Goal: Navigation & Orientation: Find specific page/section

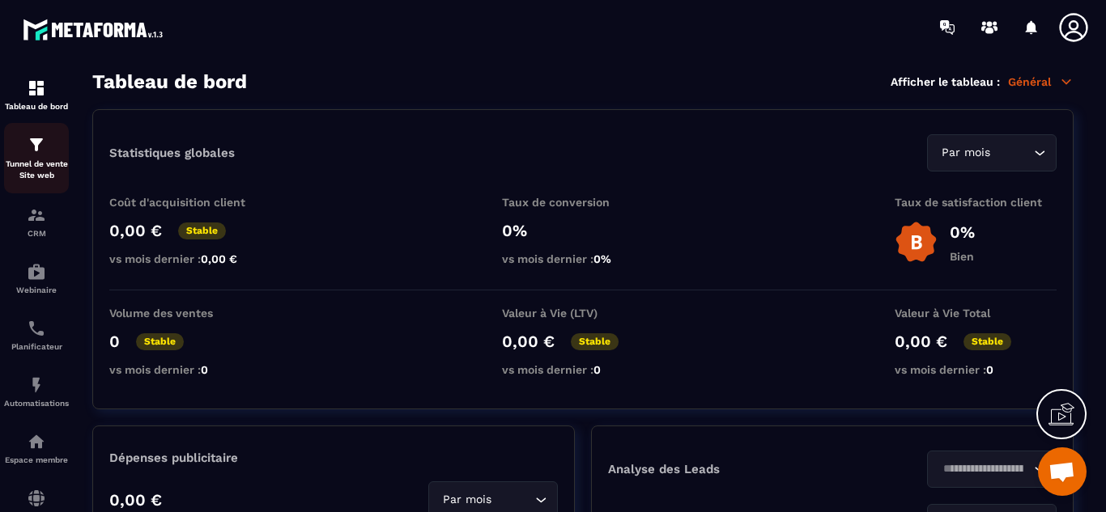
click at [42, 161] on p "Tunnel de vente Site web" at bounding box center [36, 170] width 65 height 23
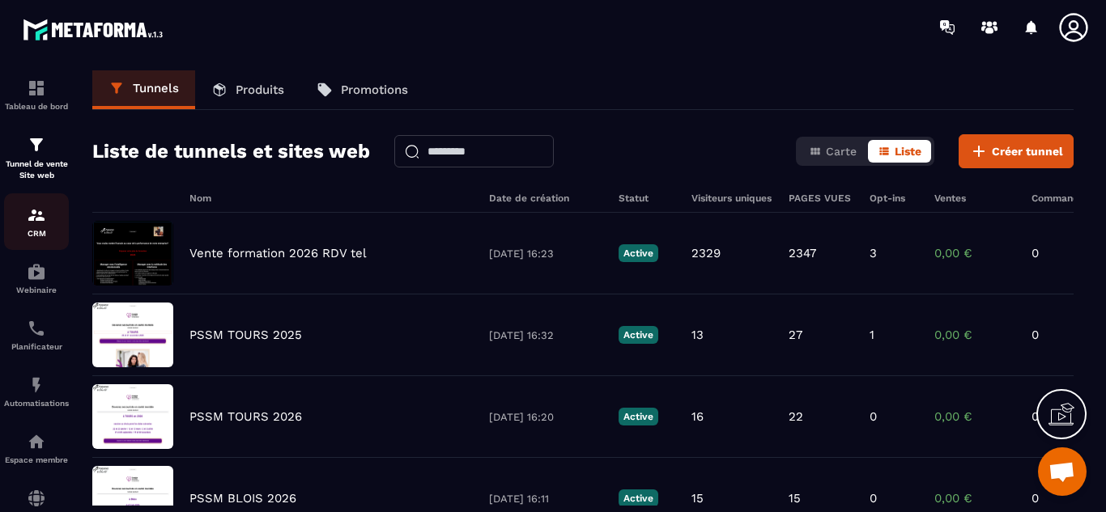
click at [39, 240] on link "CRM" at bounding box center [36, 221] width 65 height 57
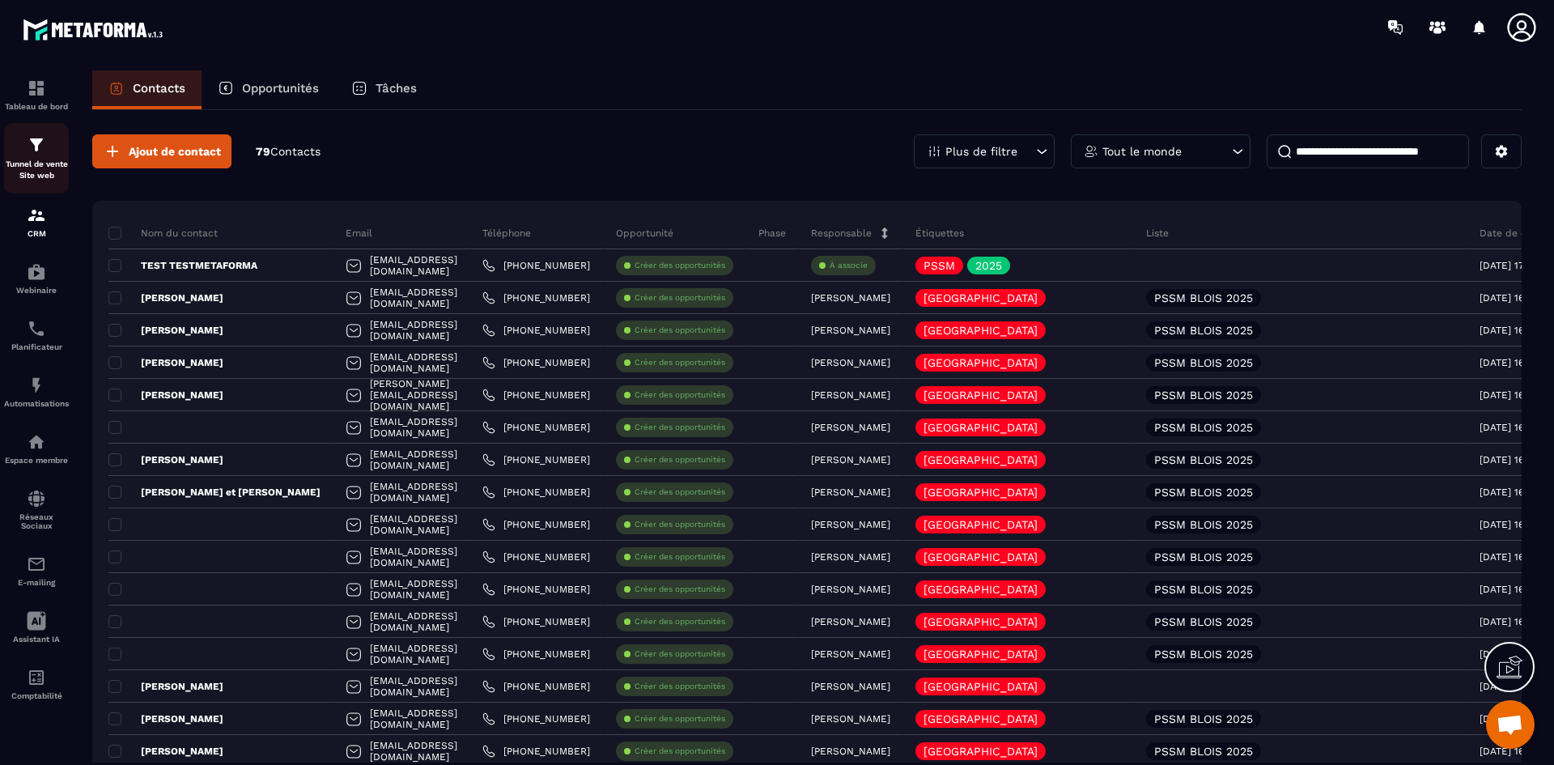
click at [52, 161] on p "Tunnel de vente Site web" at bounding box center [36, 170] width 65 height 23
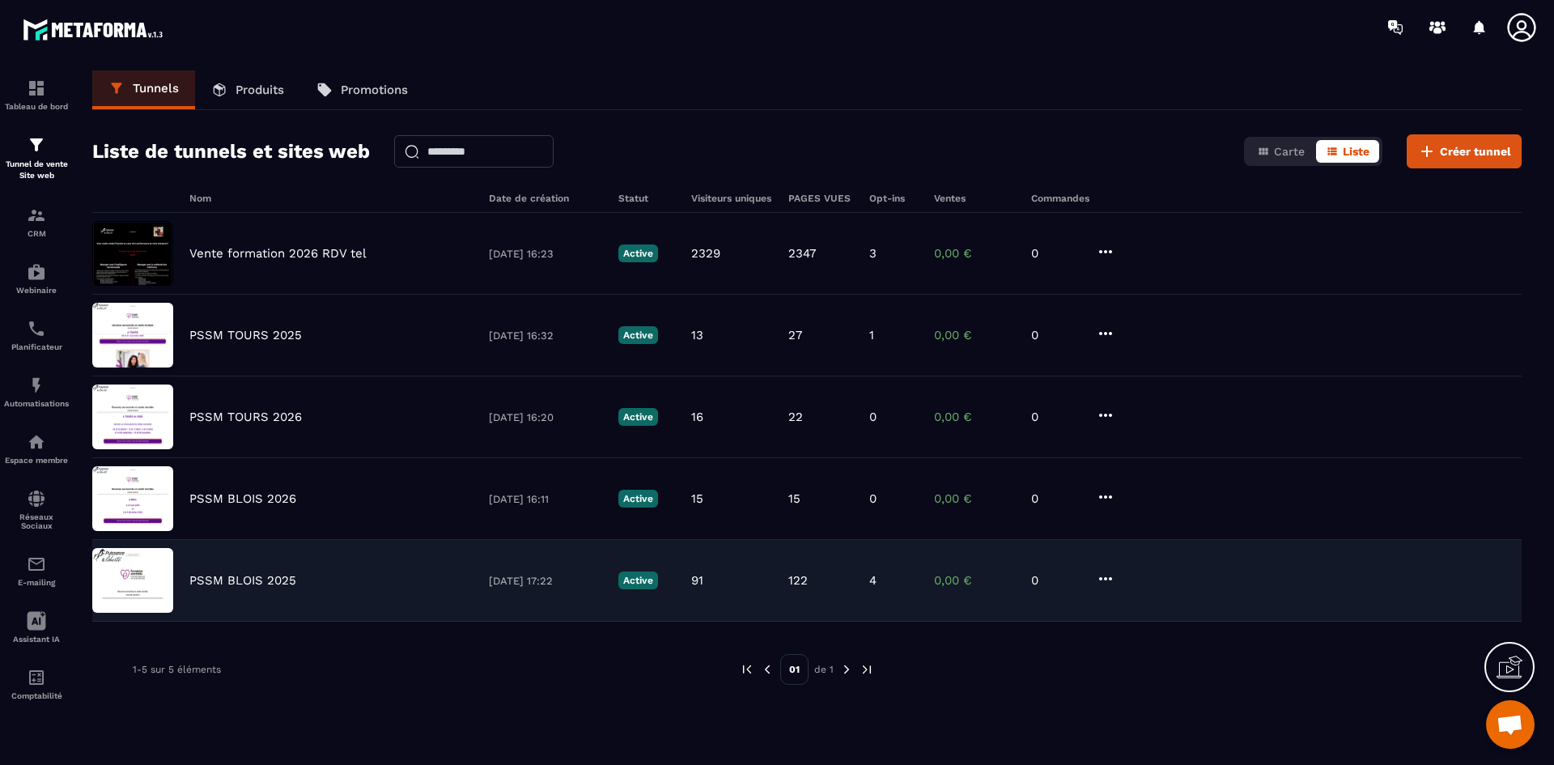
click at [202, 512] on p "PSSM BLOIS 2025" at bounding box center [242, 580] width 107 height 15
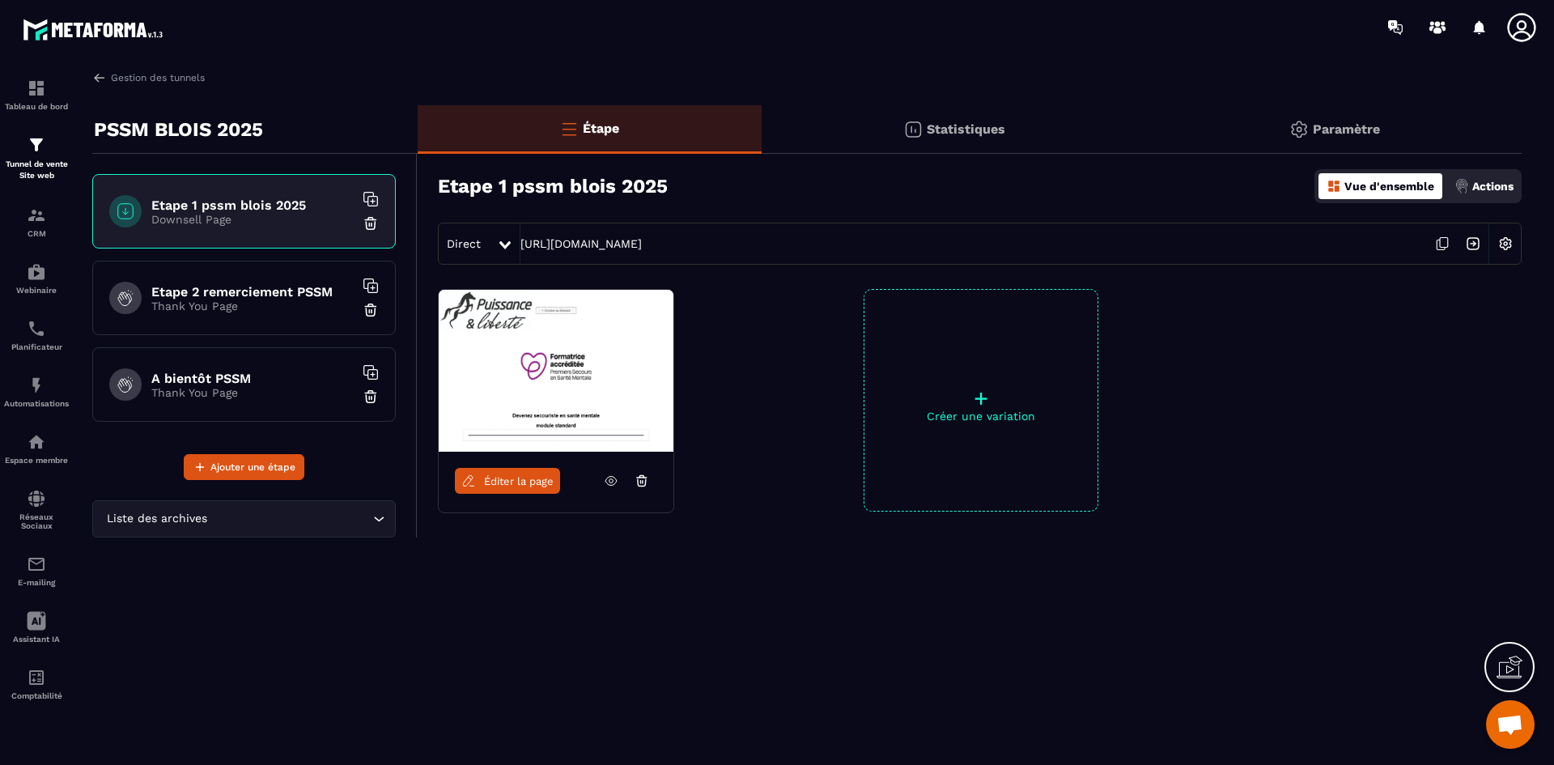
click at [970, 134] on p "Statistiques" at bounding box center [966, 128] width 79 height 15
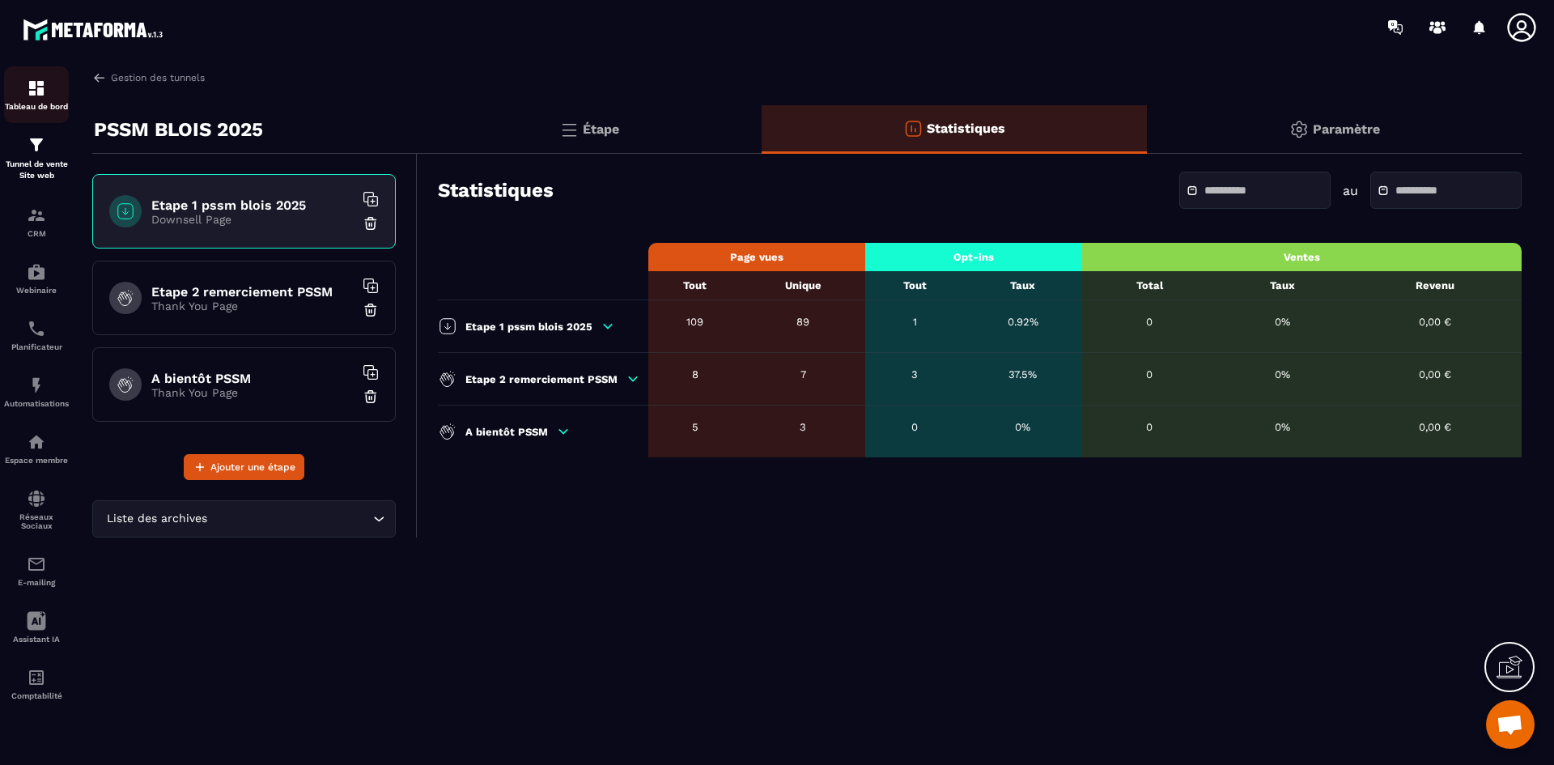
click at [34, 96] on img at bounding box center [36, 88] width 19 height 19
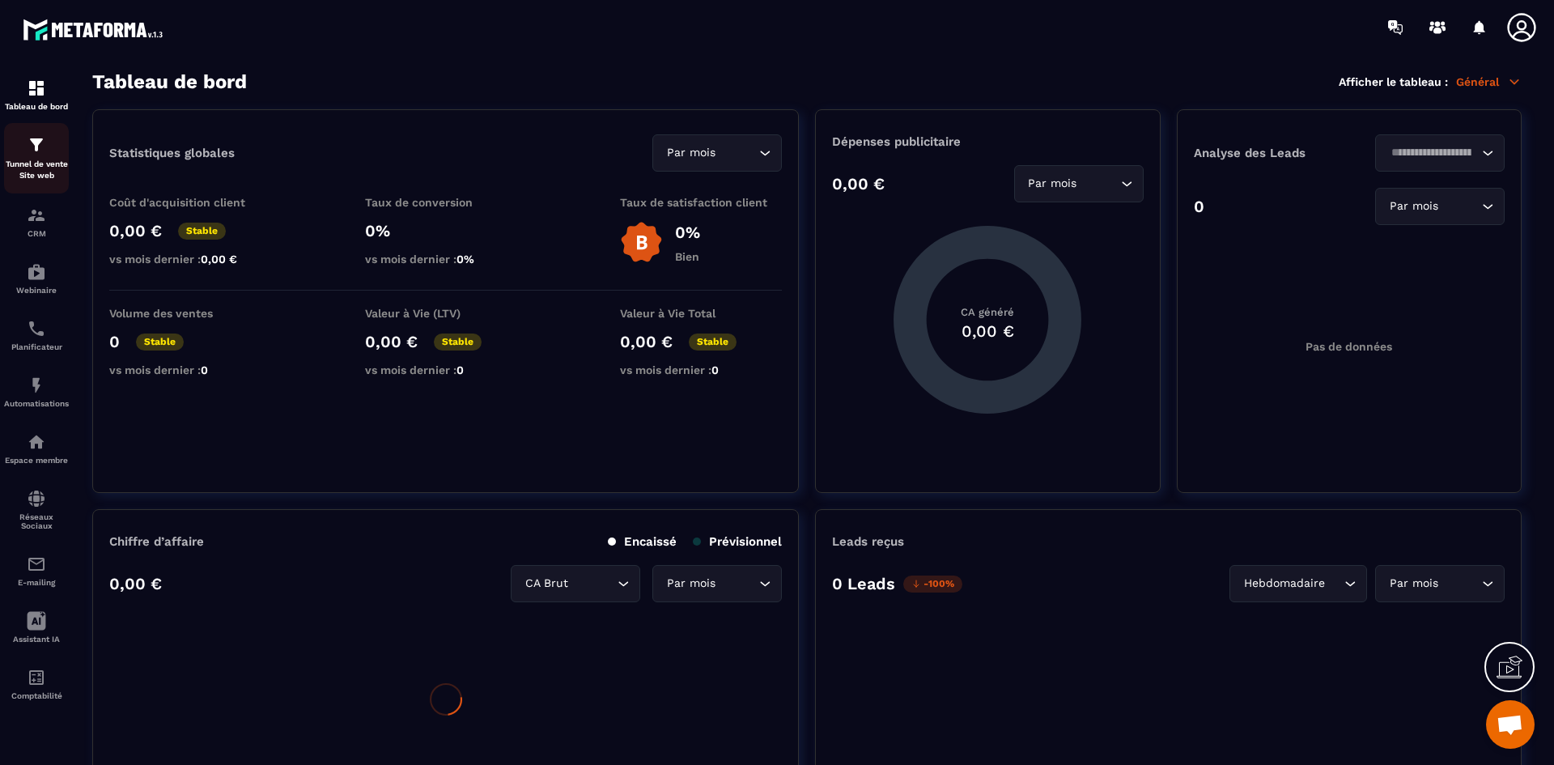
click at [37, 142] on img at bounding box center [36, 144] width 19 height 19
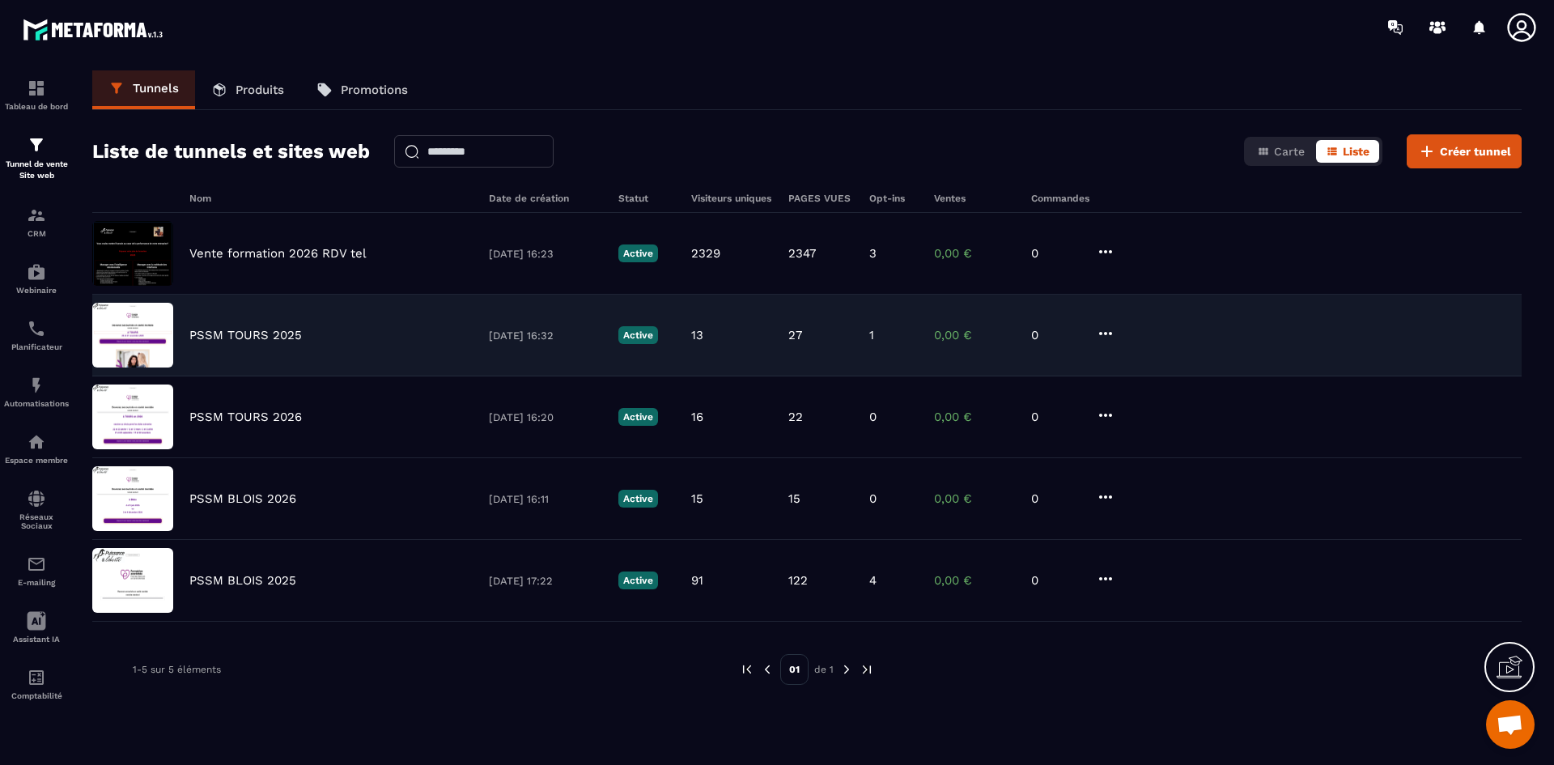
click at [215, 343] on div "PSSM TOURS 2025 [DATE] 16:32 Active 13 27 1 0,00 € 0" at bounding box center [807, 336] width 1430 height 82
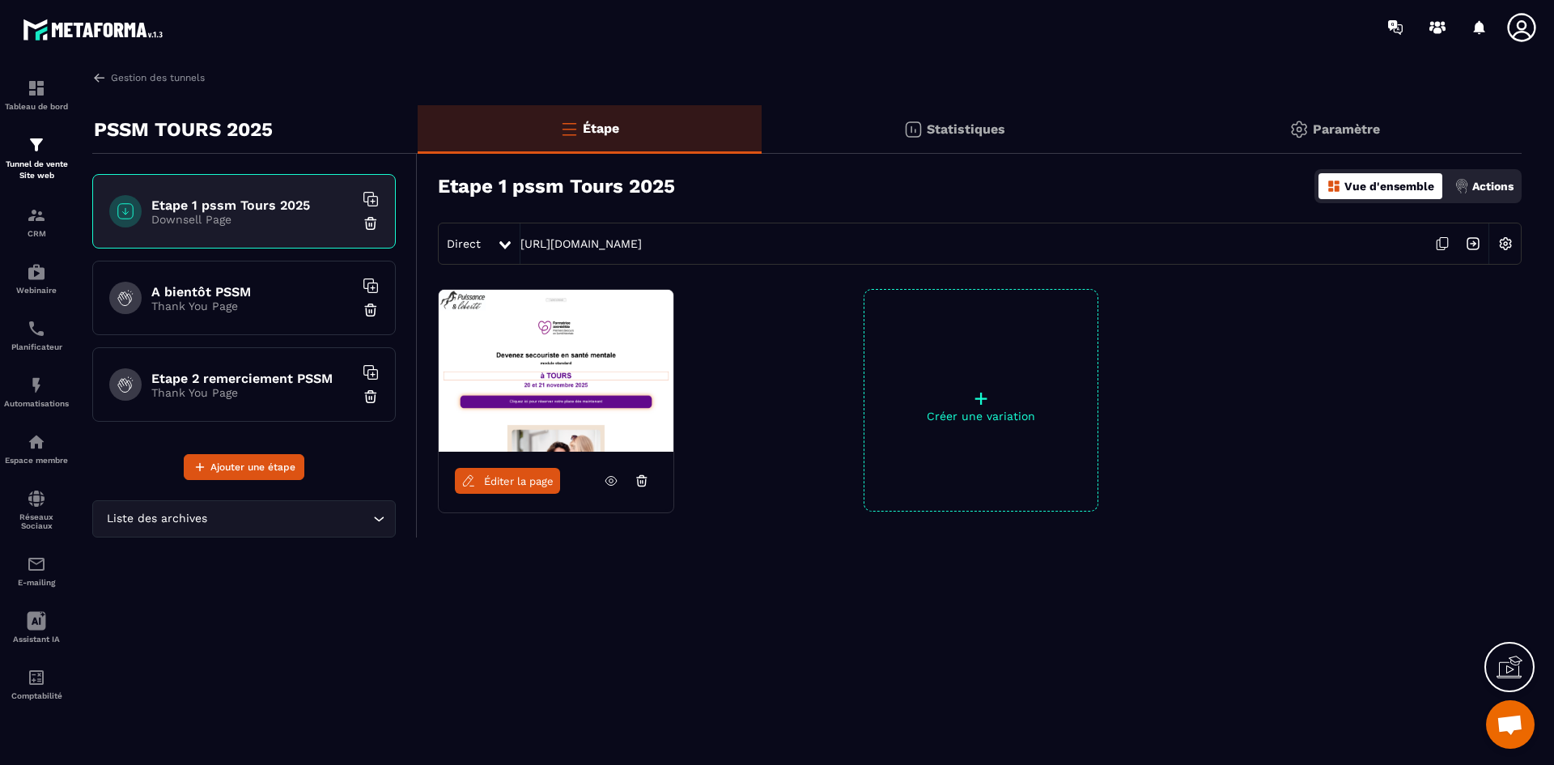
click at [963, 126] on p "Statistiques" at bounding box center [966, 128] width 79 height 15
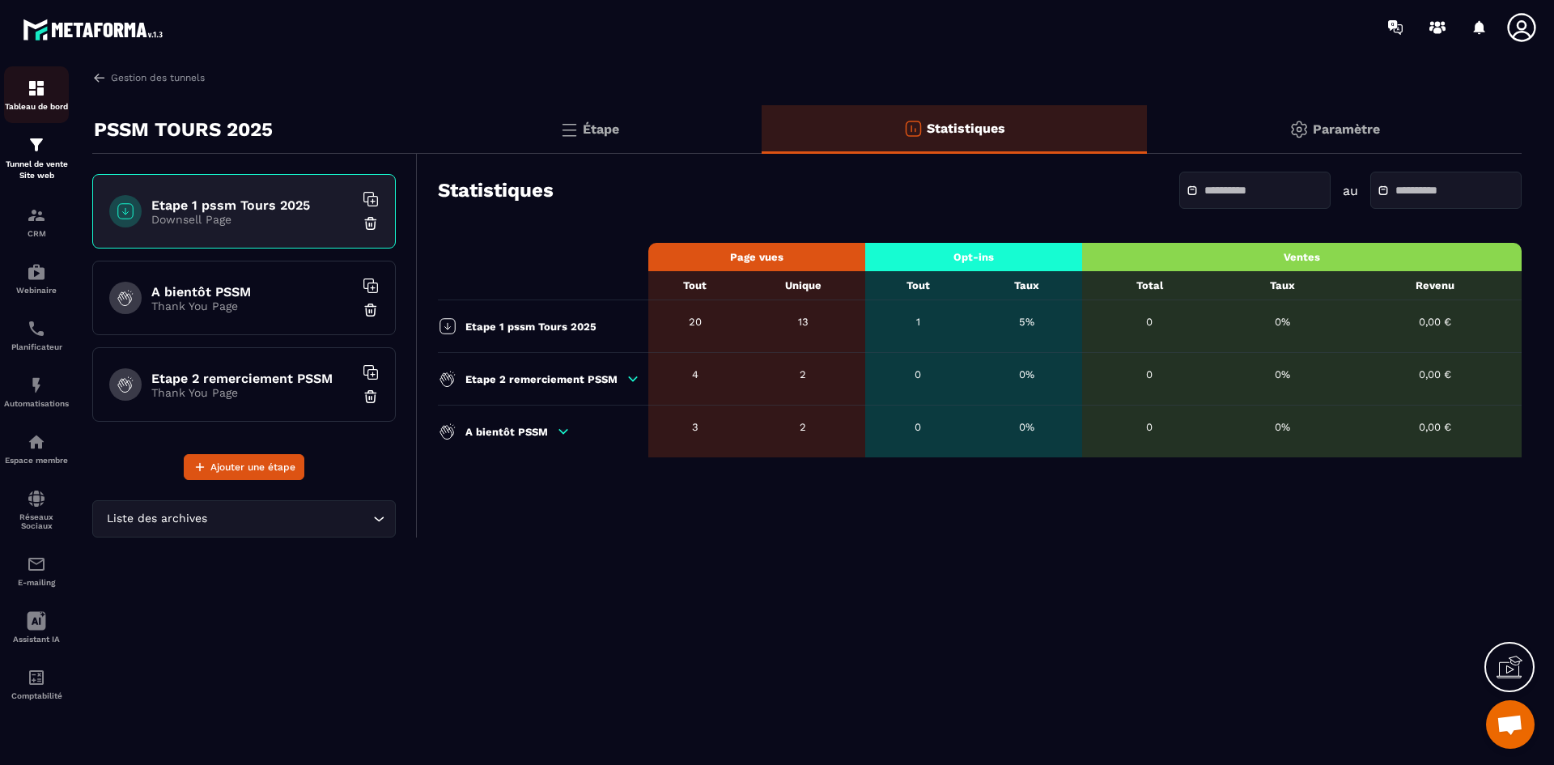
click at [25, 96] on div "Tableau de bord" at bounding box center [36, 95] width 65 height 32
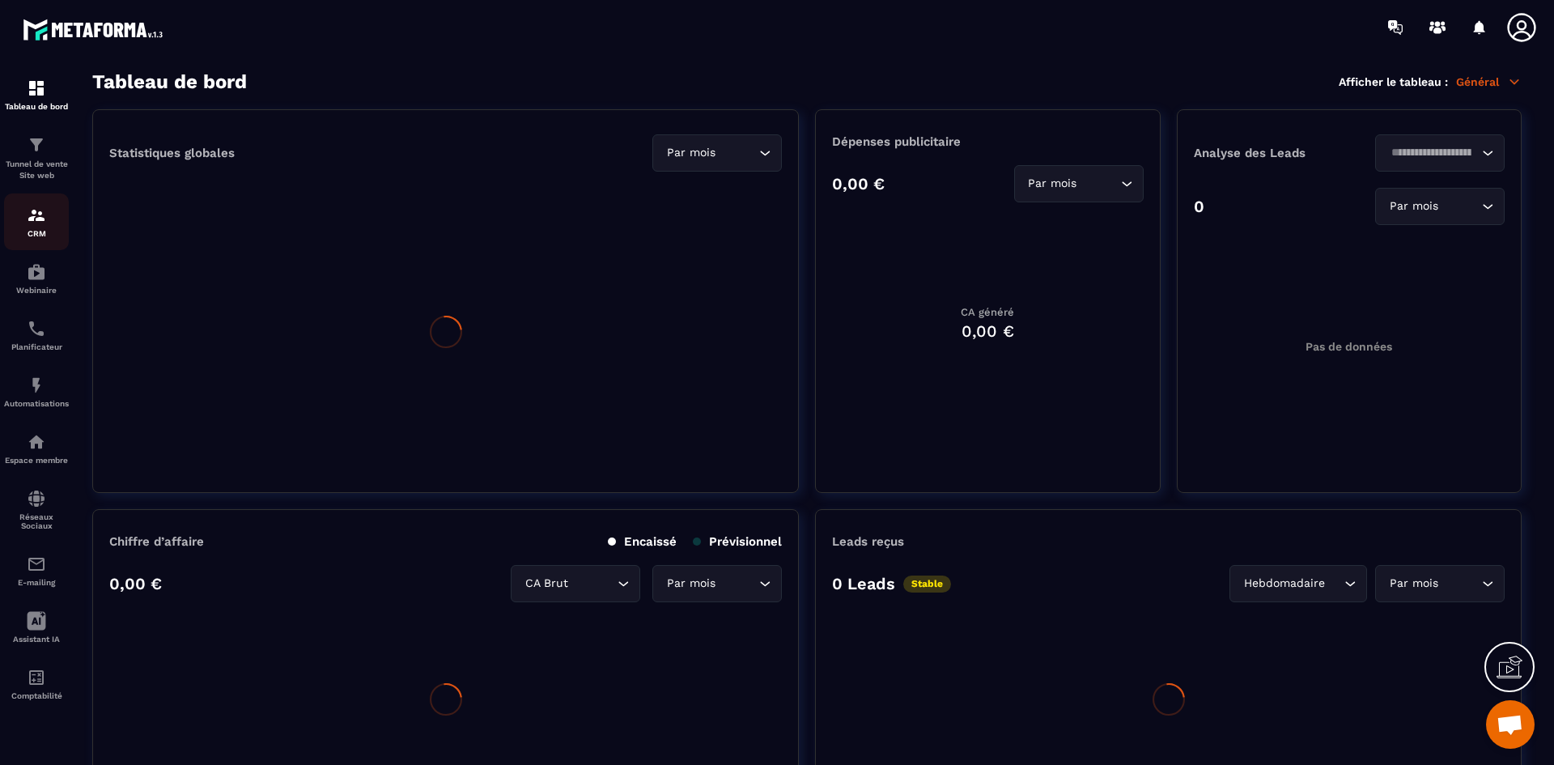
click at [20, 216] on div "CRM" at bounding box center [36, 222] width 65 height 32
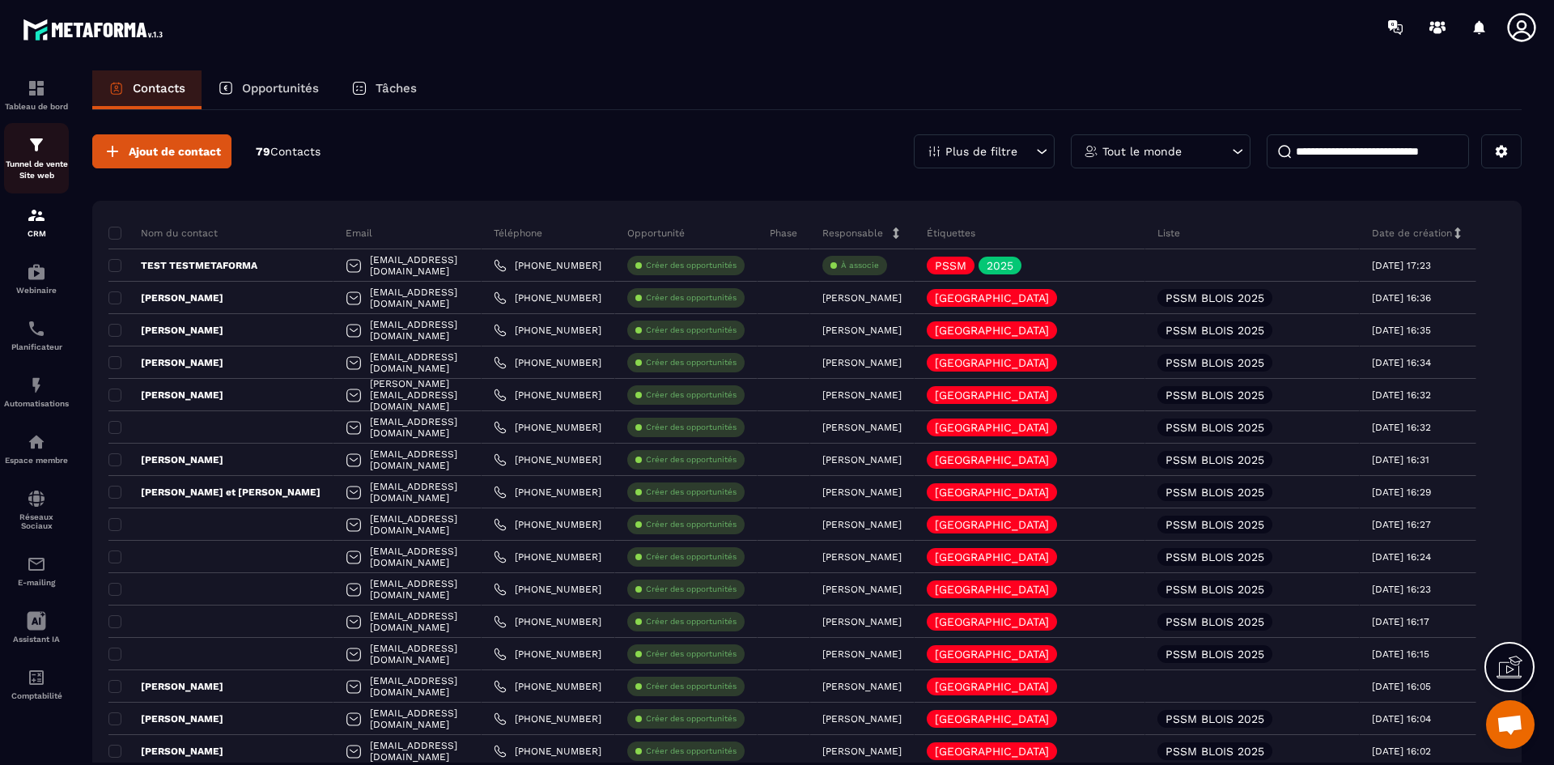
click at [34, 158] on div "Tunnel de vente Site web" at bounding box center [36, 158] width 65 height 46
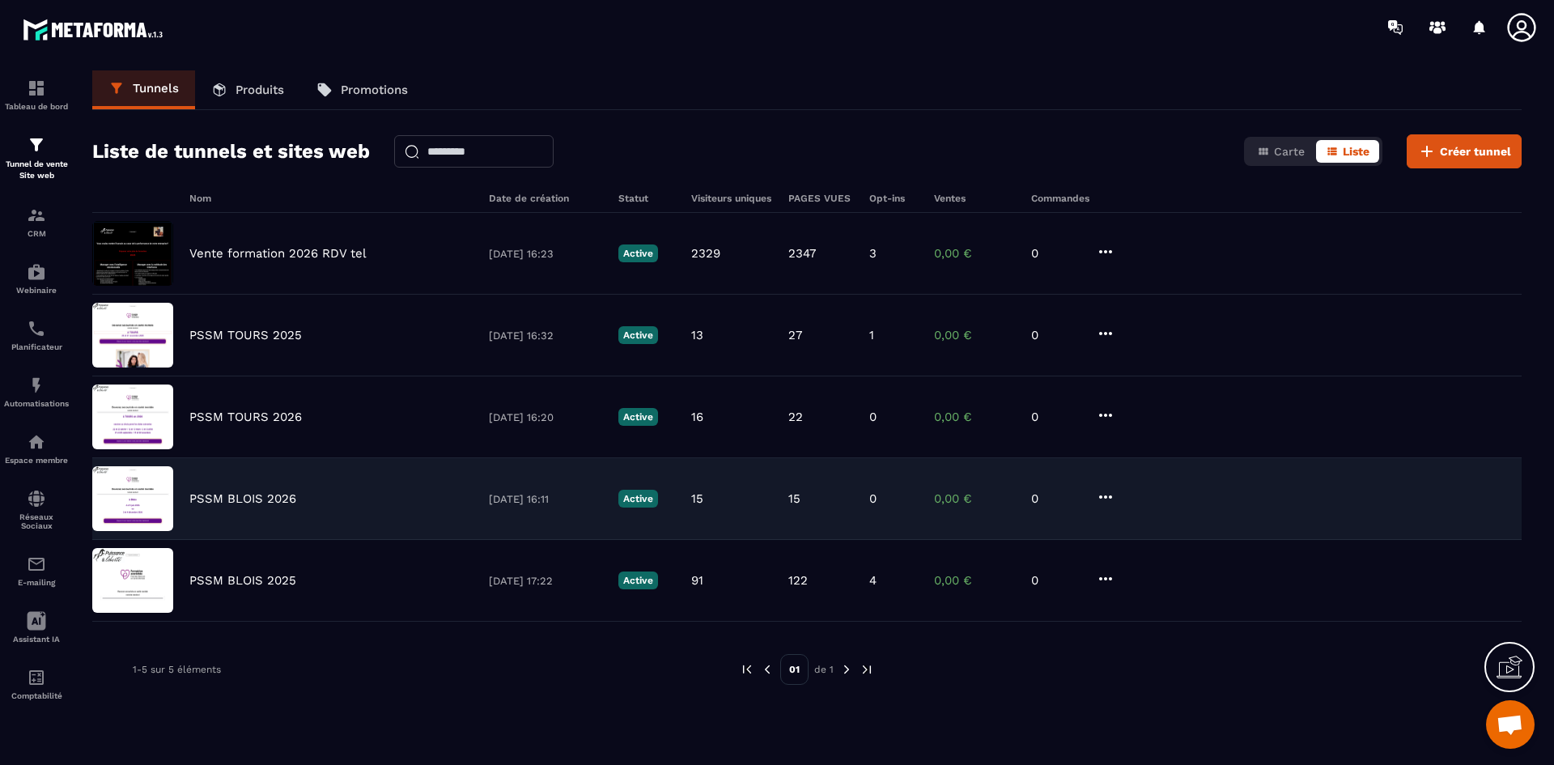
click at [1105, 512] on div "Vente formation 2026 RDV tel [DATE] 16:23 Active 2329 2347 3 0,00 € 0 PSSM TOUR…" at bounding box center [807, 417] width 1430 height 409
click at [1105, 512] on div "PSSM BLOIS 2026 [DATE] 16:11 Active 15 15 0 0,00 € 0" at bounding box center [807, 499] width 1430 height 82
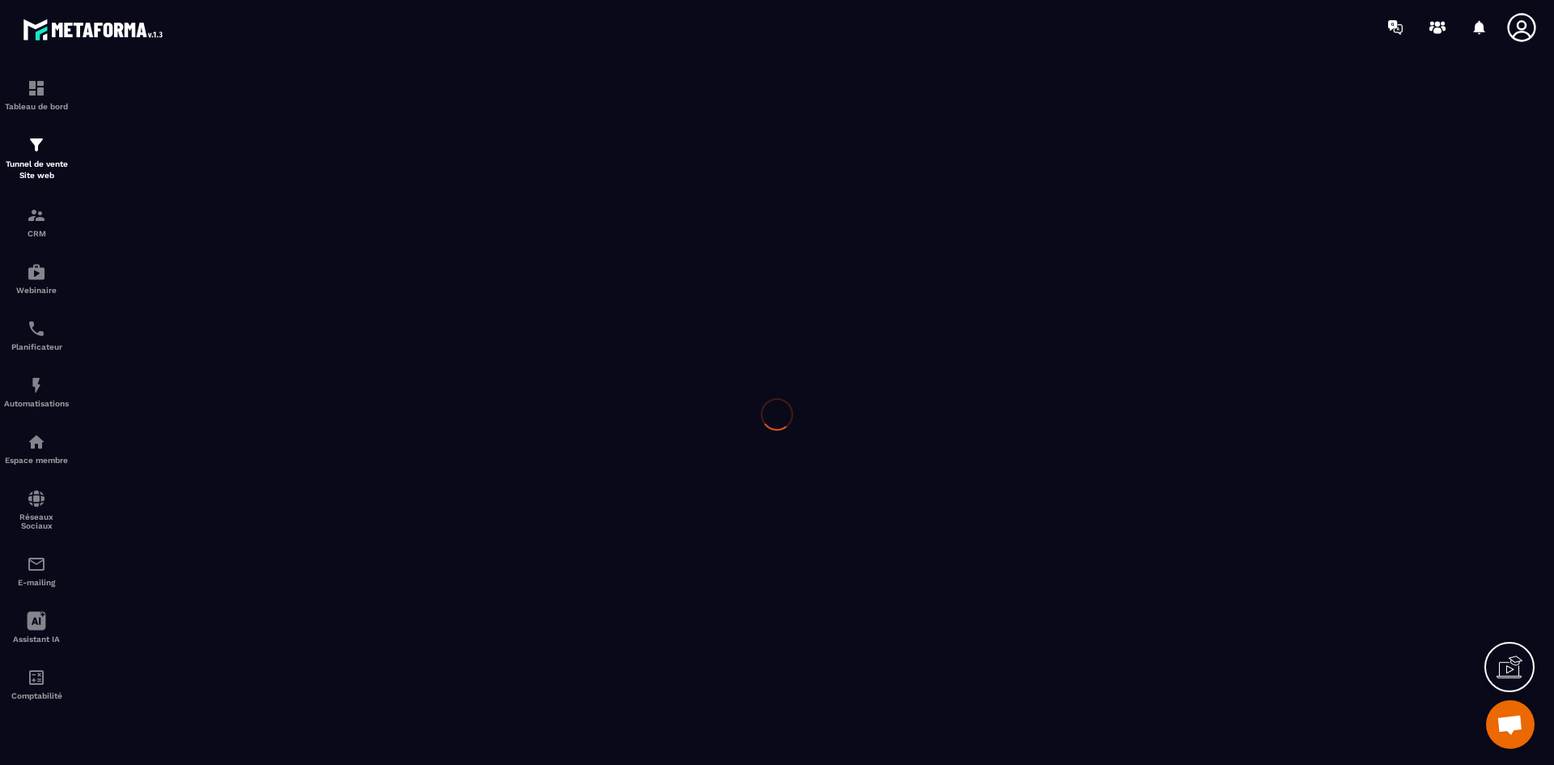
scroll to position [7344, 0]
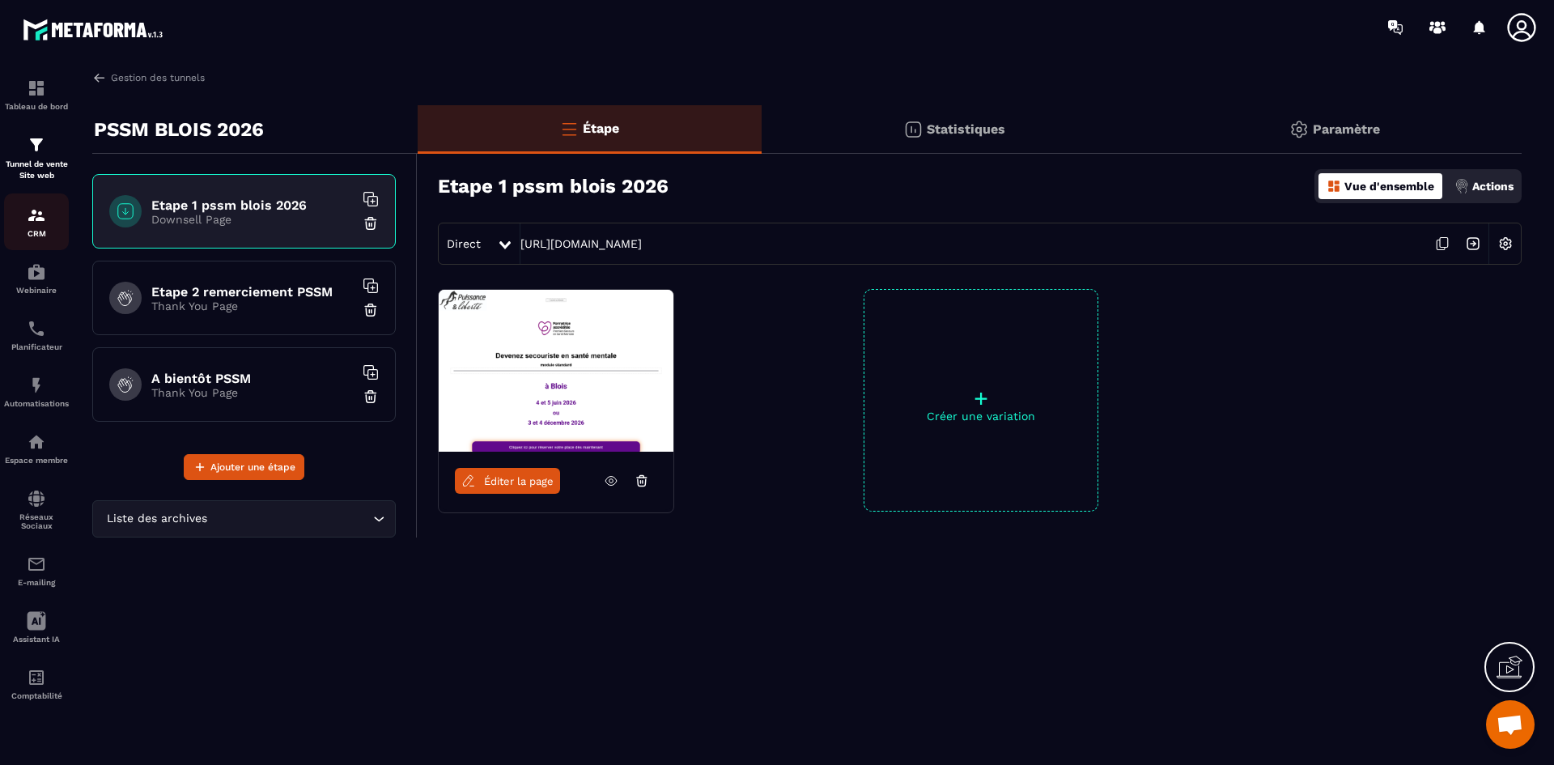
click at [30, 228] on div "CRM" at bounding box center [36, 222] width 65 height 32
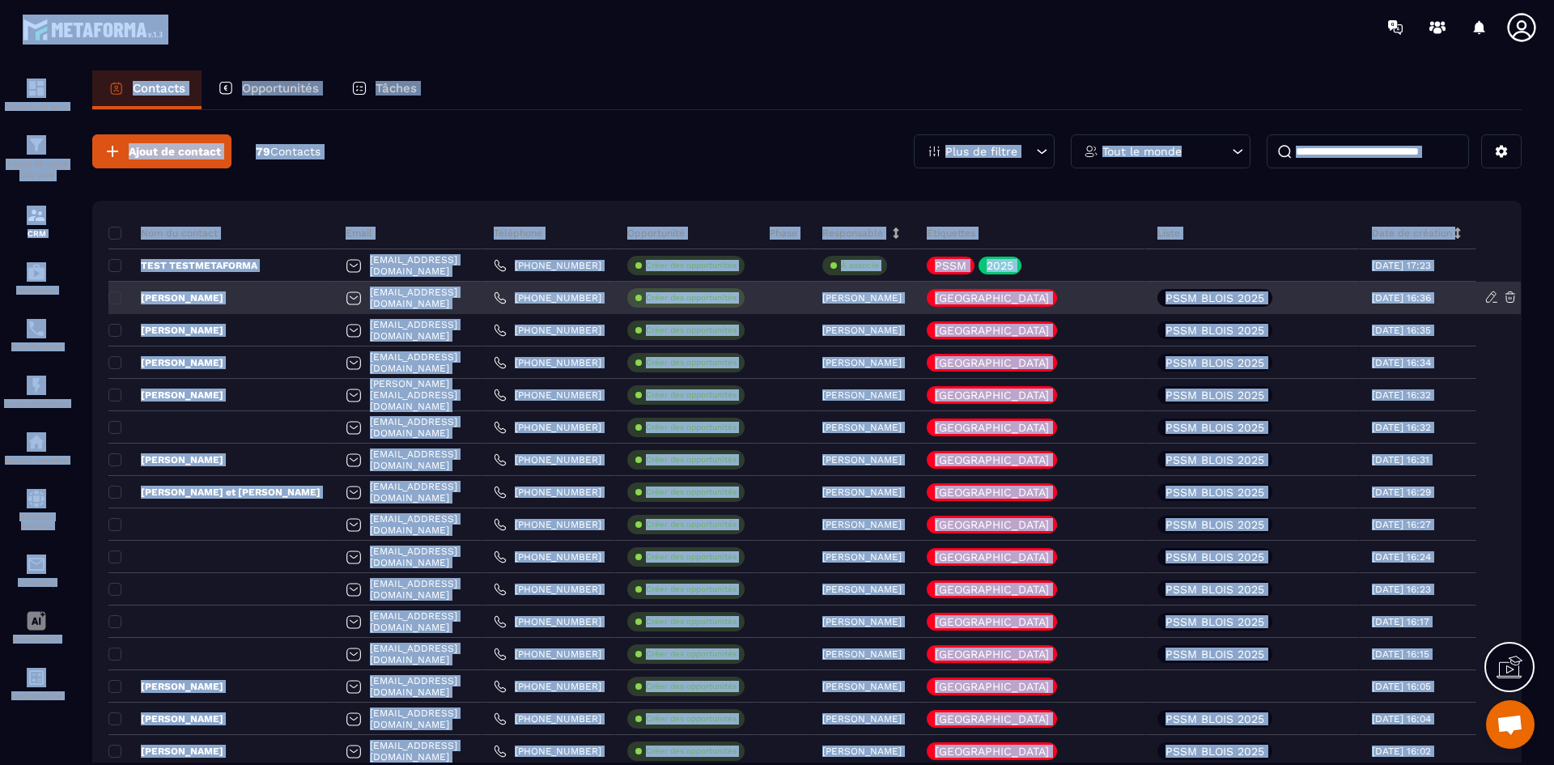
click at [176, 300] on p "[PERSON_NAME]" at bounding box center [165, 297] width 115 height 13
